Goal: Task Accomplishment & Management: Use online tool/utility

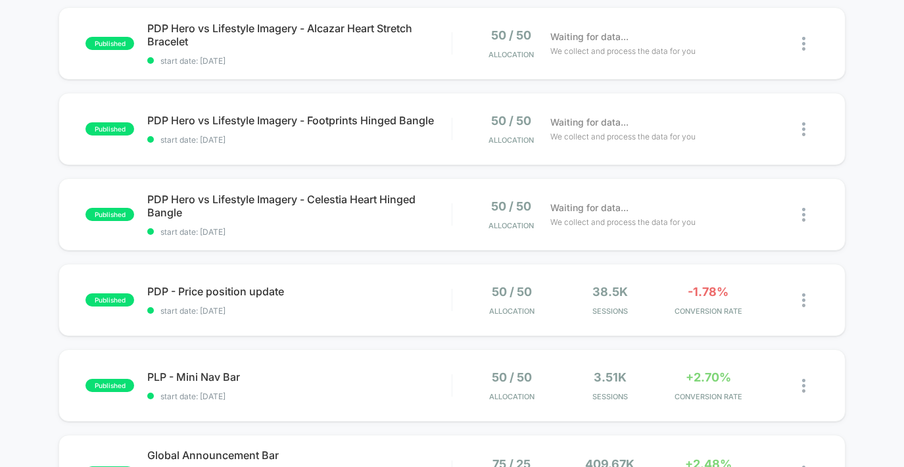
scroll to position [469, 0]
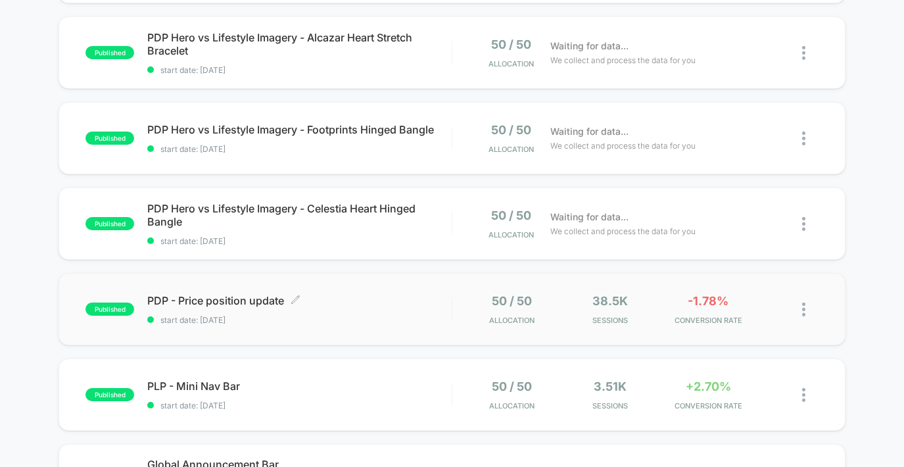
click at [451, 302] on span "PDP - Price position update Click to edit experience details" at bounding box center [299, 300] width 304 height 13
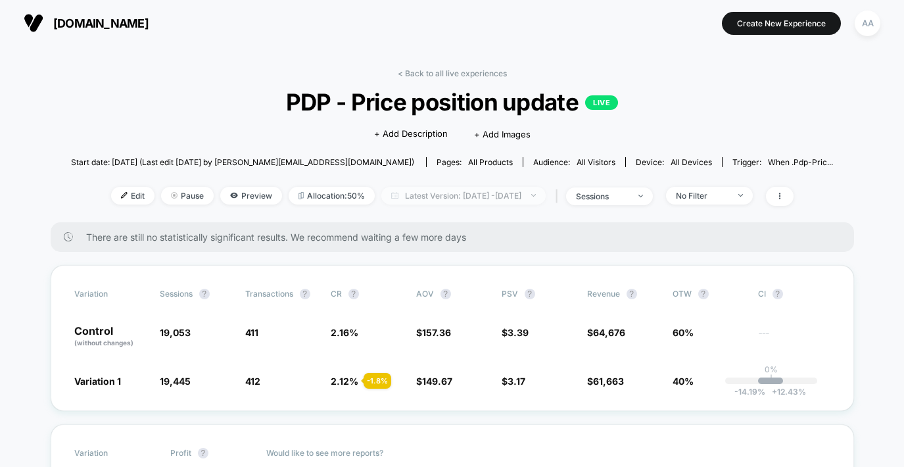
click at [469, 200] on span "Latest Version: [DATE] - [DATE]" at bounding box center [463, 196] width 164 height 18
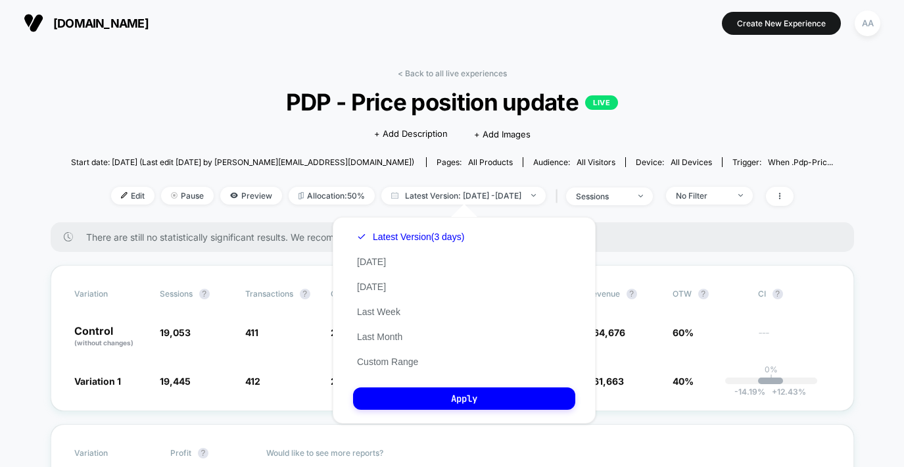
click at [624, 215] on div "< Back to all live experiences PDP - Price position update LIVE Click to edit e…" at bounding box center [452, 145] width 762 height 154
